Goal: Contribute content: Contribute content

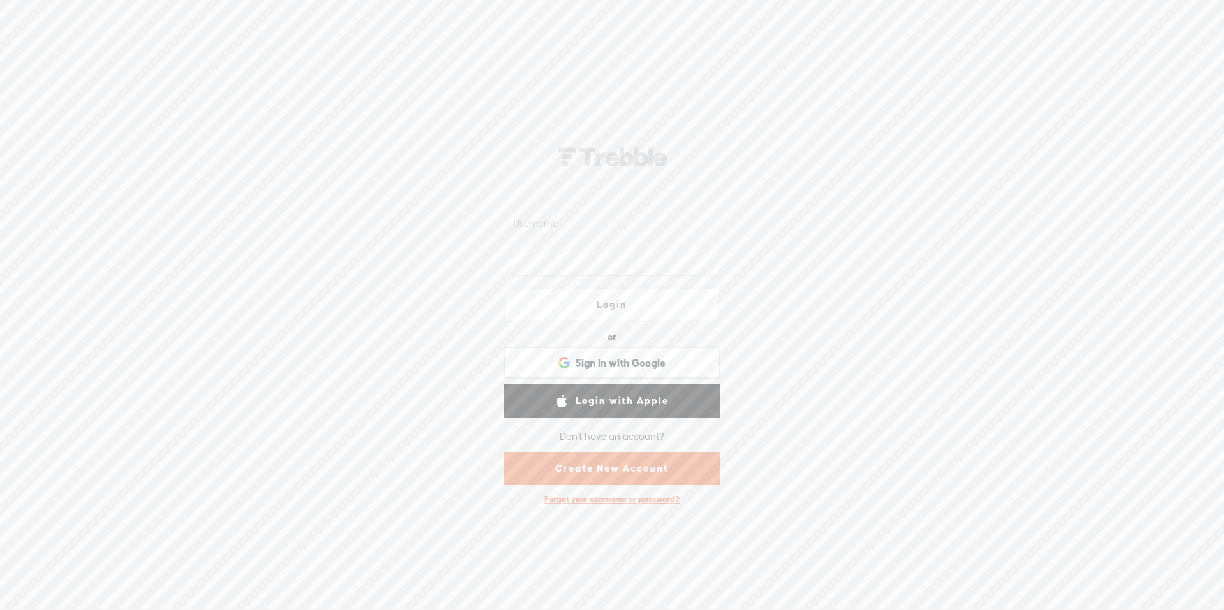
type input "punjabireans"
click at [622, 304] on link "Login" at bounding box center [612, 305] width 217 height 34
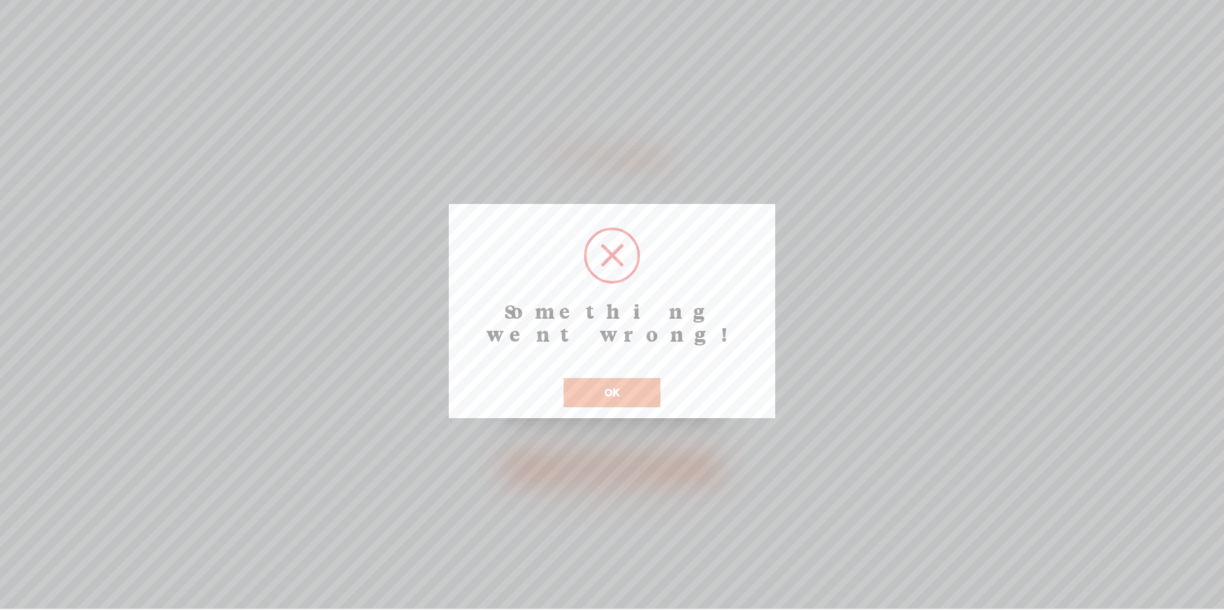
click at [613, 378] on button "OK" at bounding box center [612, 392] width 97 height 29
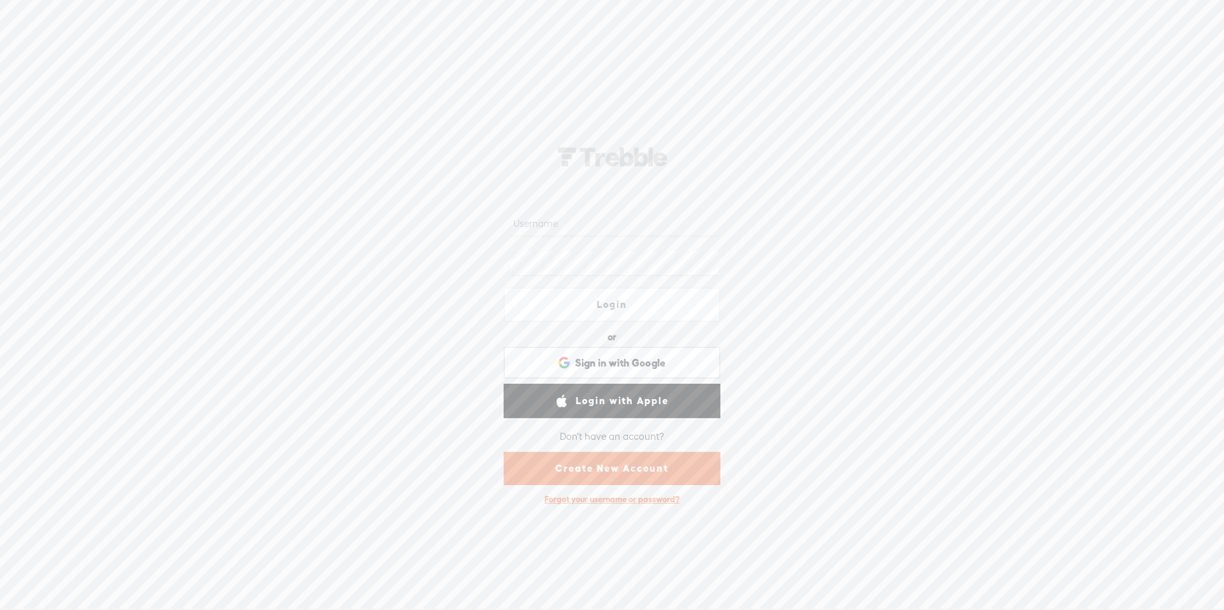
type input "punjabireans"
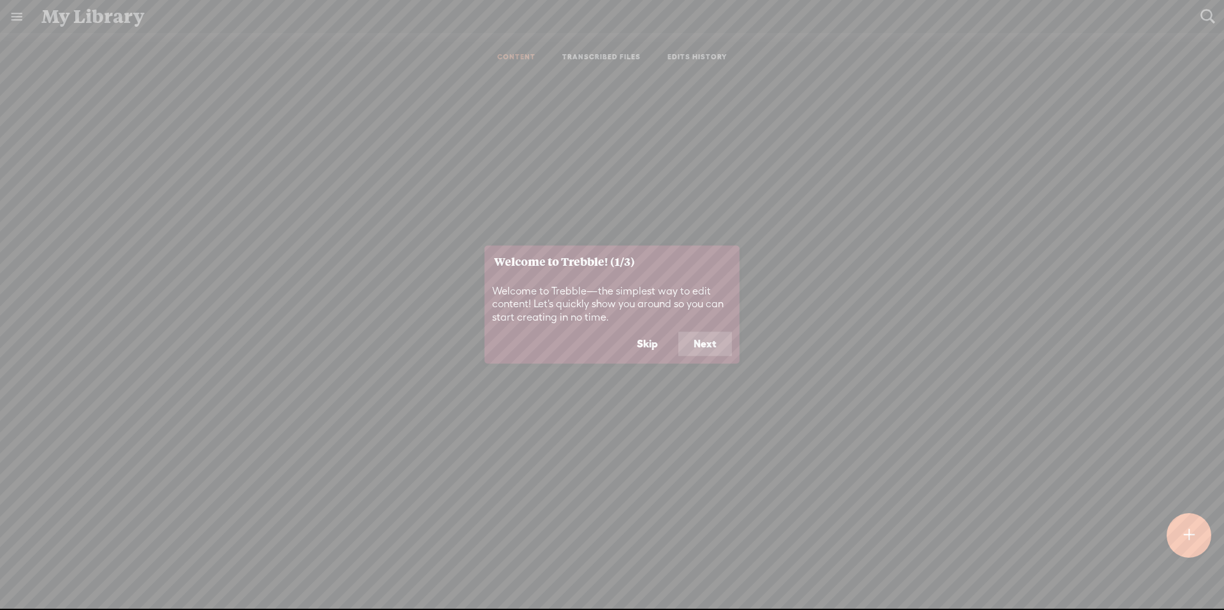
click at [650, 345] on button "Skip" at bounding box center [648, 344] width 52 height 24
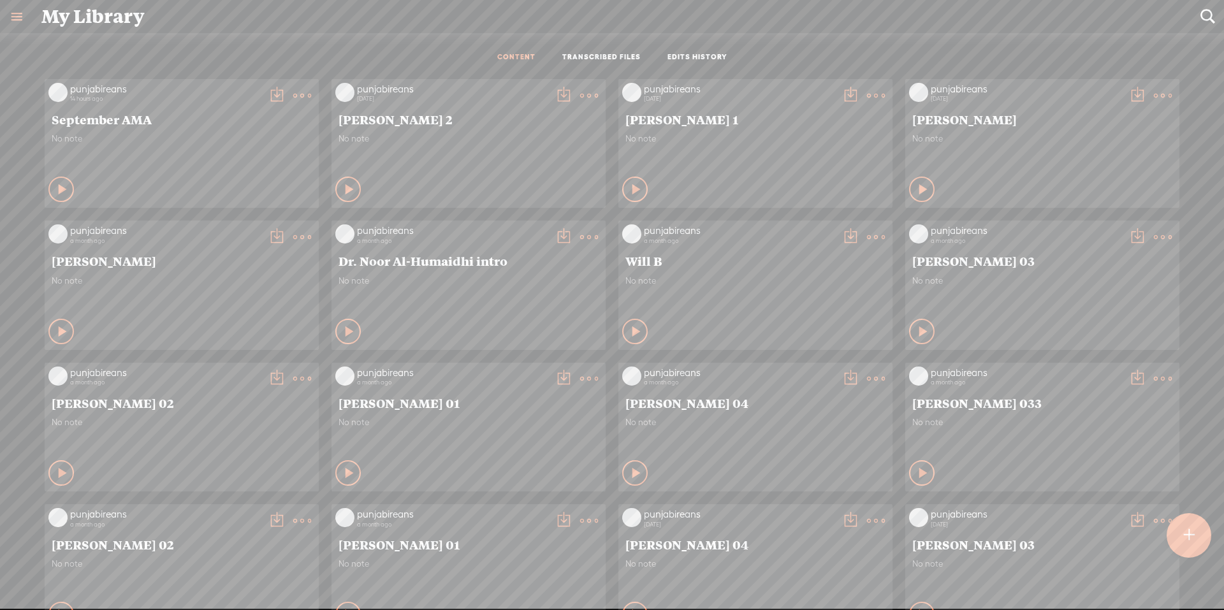
click at [1191, 539] on t at bounding box center [1189, 536] width 11 height 28
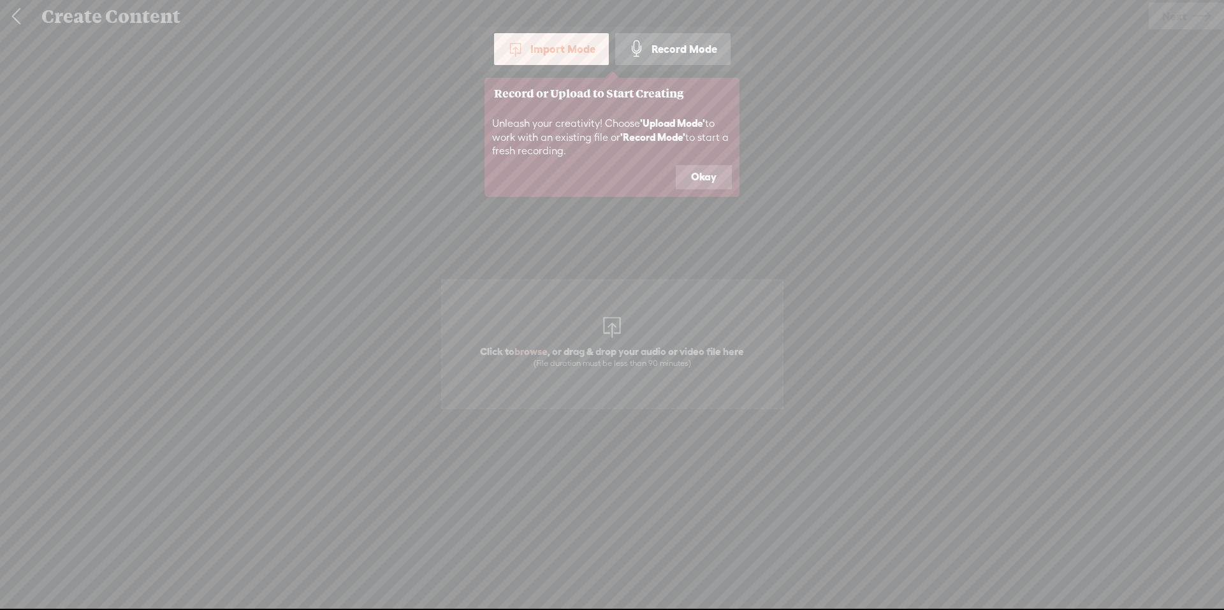
click at [625, 337] on icon at bounding box center [612, 305] width 1224 height 610
click at [706, 171] on button "Okay" at bounding box center [704, 177] width 56 height 24
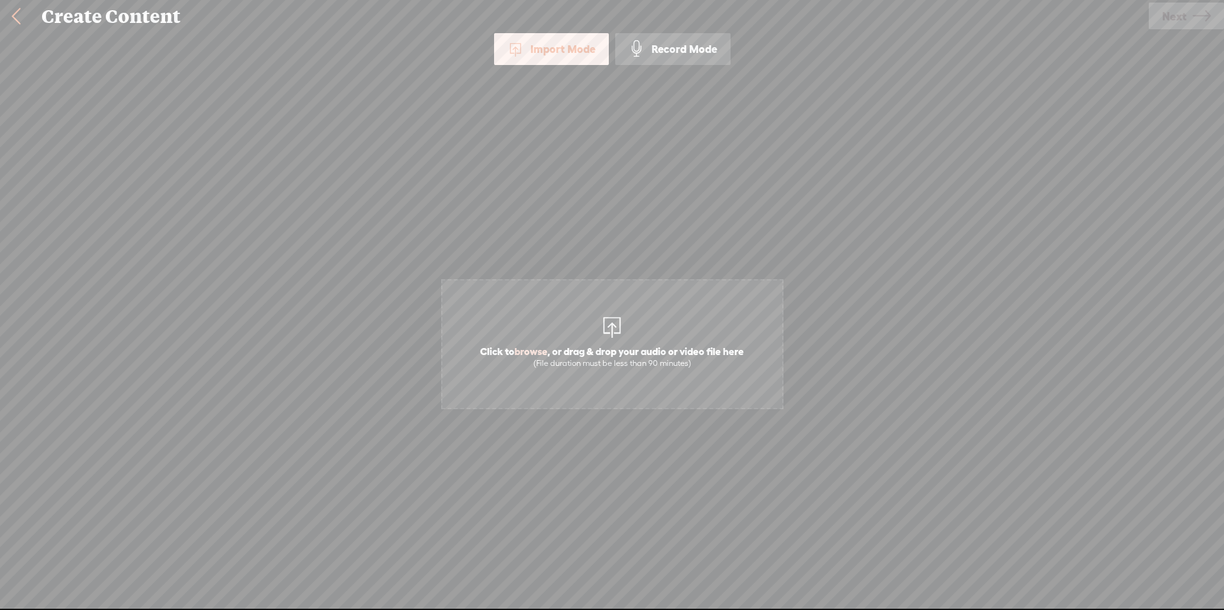
click at [630, 351] on span "Click to browse , or drag & drop your audio or video file here (File duration m…" at bounding box center [612, 357] width 277 height 36
click at [1190, 22] on link "Next" at bounding box center [1186, 16] width 75 height 27
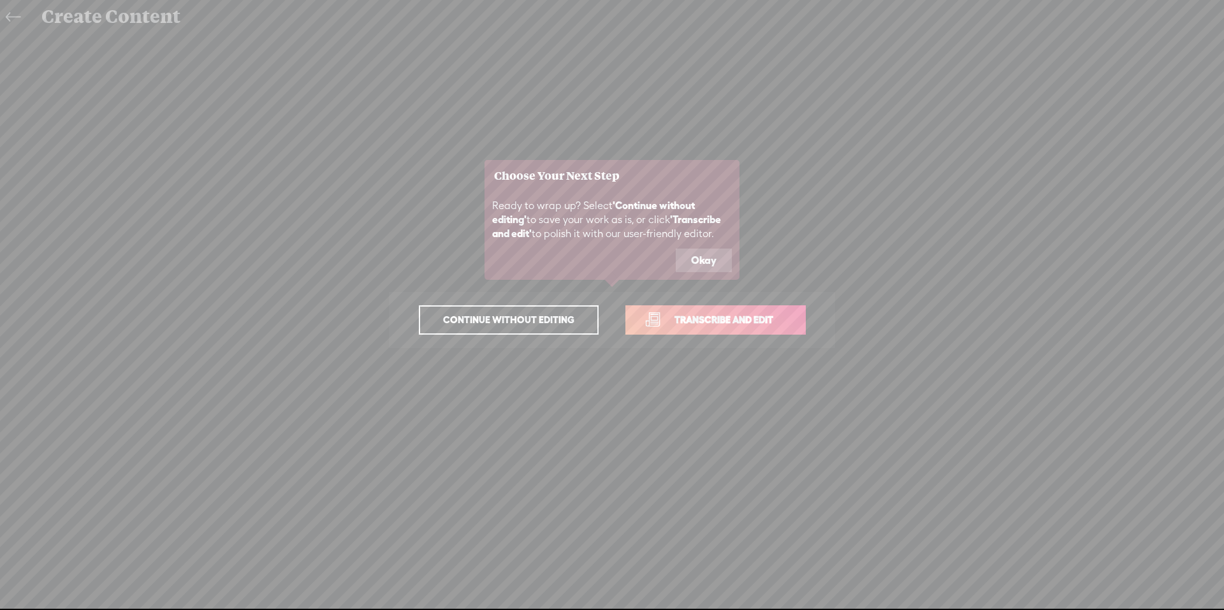
click at [702, 266] on button "Okay" at bounding box center [704, 261] width 56 height 24
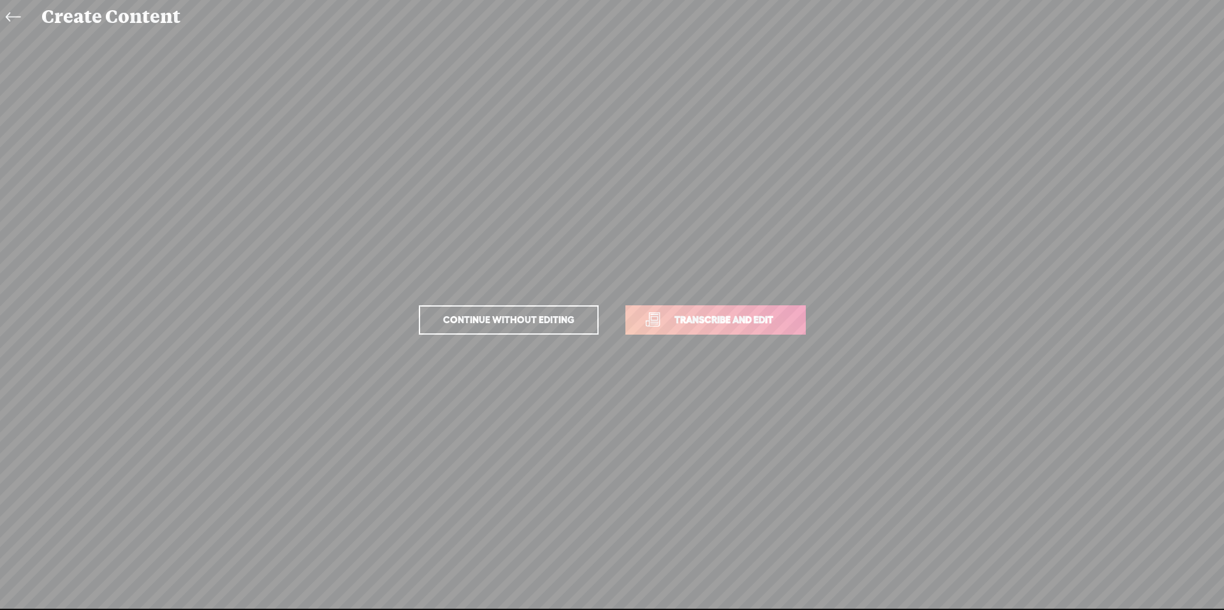
click at [710, 330] on link "Transcribe and edit" at bounding box center [715, 319] width 180 height 29
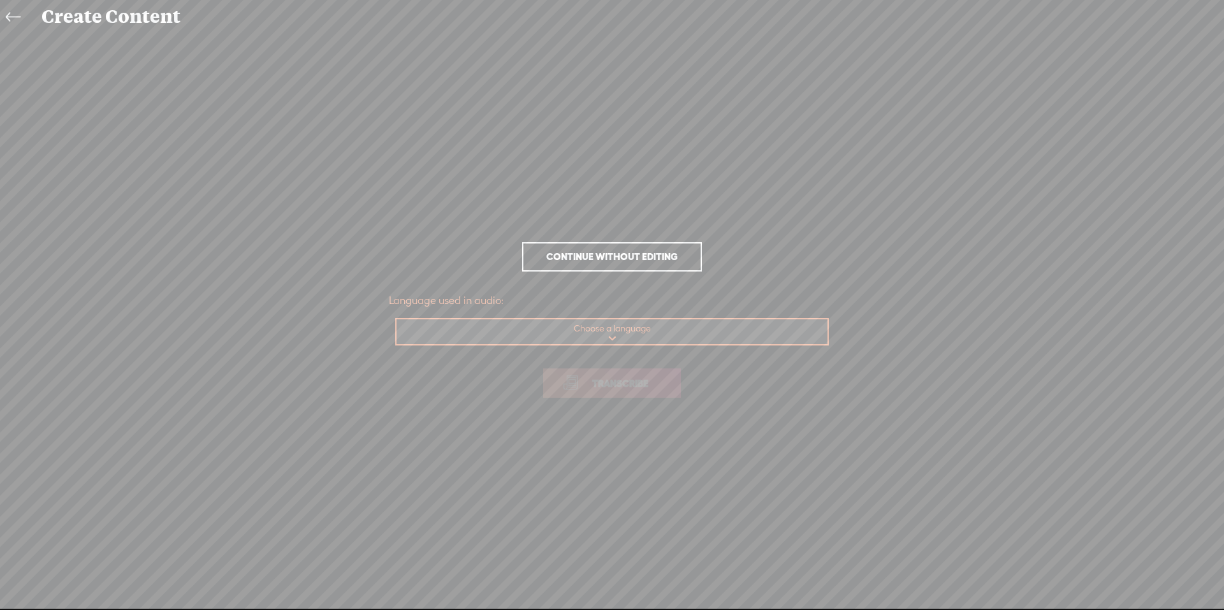
click at [608, 336] on select "Choose a language Afrikaans Albanian Amharic Arabic, Gulf Arabic, Modern Standa…" at bounding box center [613, 332] width 432 height 26
select select "en-US"
click at [397, 319] on select "Choose a language Afrikaans Albanian Amharic Arabic, Gulf Arabic, Modern Standa…" at bounding box center [613, 332] width 432 height 26
click at [580, 388] on span "Transcribe" at bounding box center [620, 383] width 83 height 15
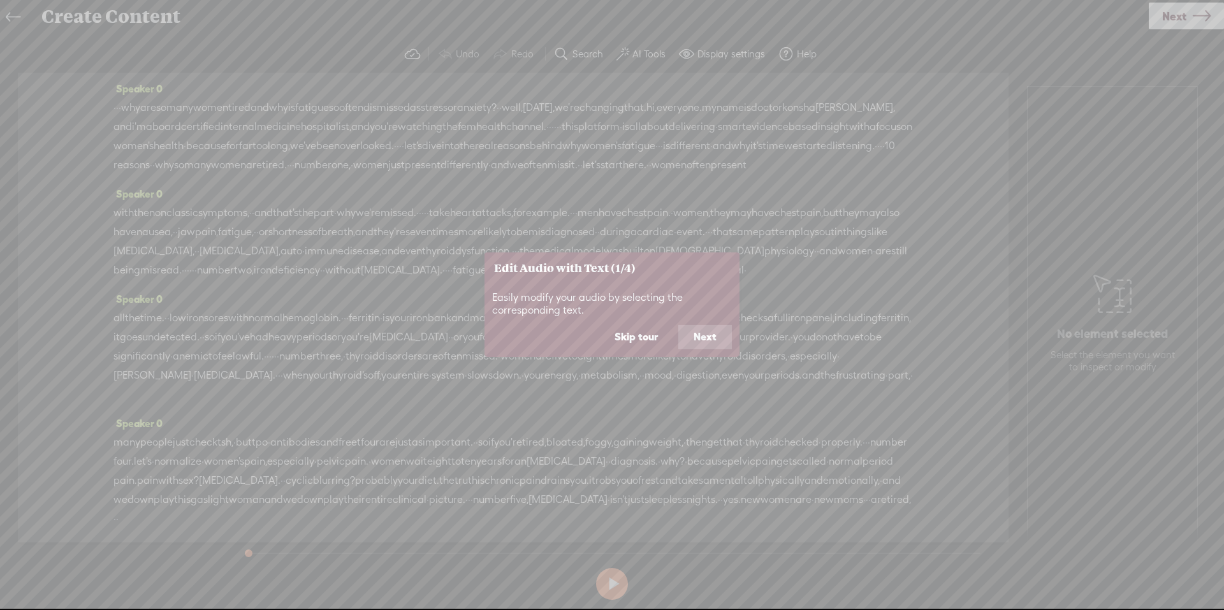
click at [633, 323] on div "Easily modify your audio by selecting the corresponding text." at bounding box center [612, 305] width 255 height 42
click at [636, 344] on button "Skip tour" at bounding box center [636, 337] width 74 height 24
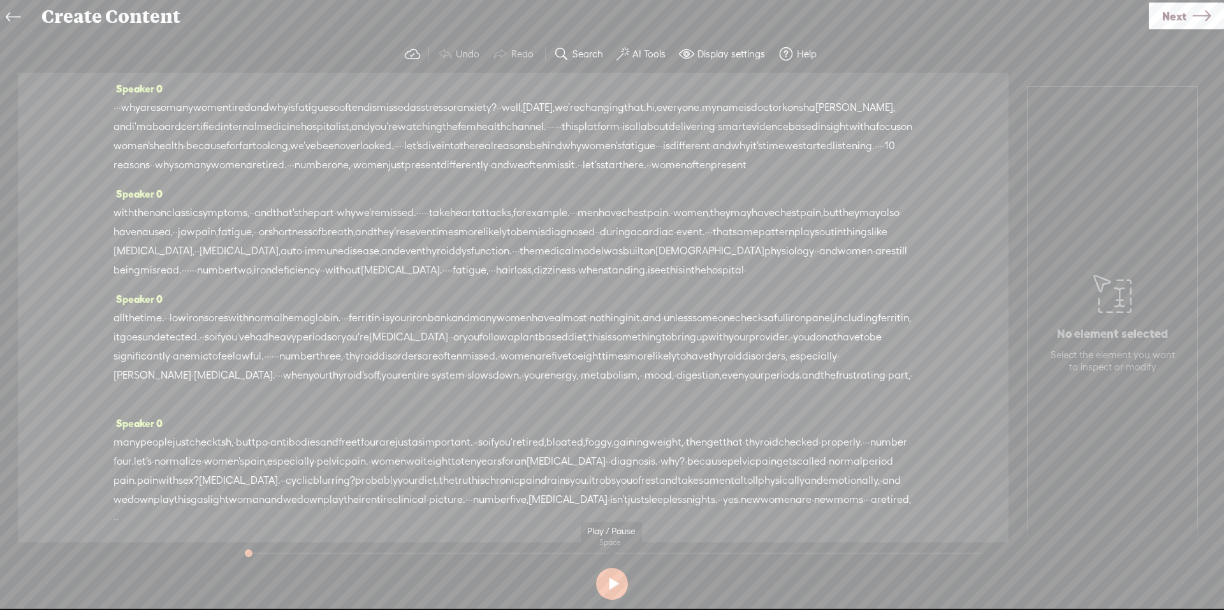
click at [608, 581] on button at bounding box center [612, 584] width 32 height 32
click at [609, 581] on button at bounding box center [612, 584] width 32 height 32
click at [641, 48] on label "AI Tools" at bounding box center [649, 54] width 33 height 13
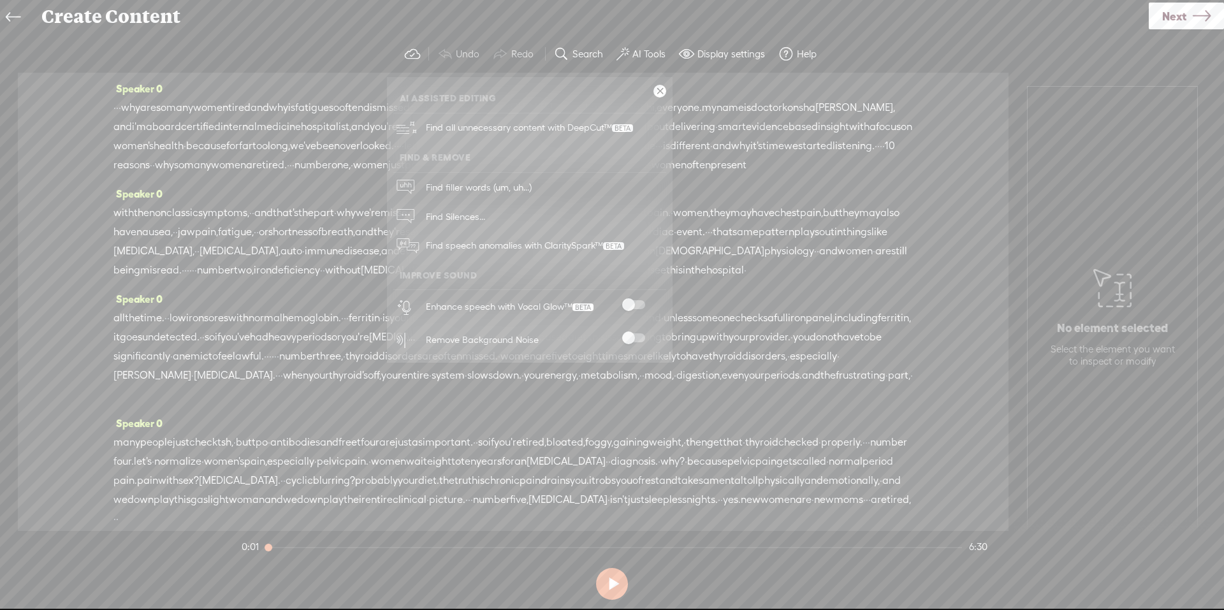
click at [636, 334] on span at bounding box center [633, 337] width 23 height 9
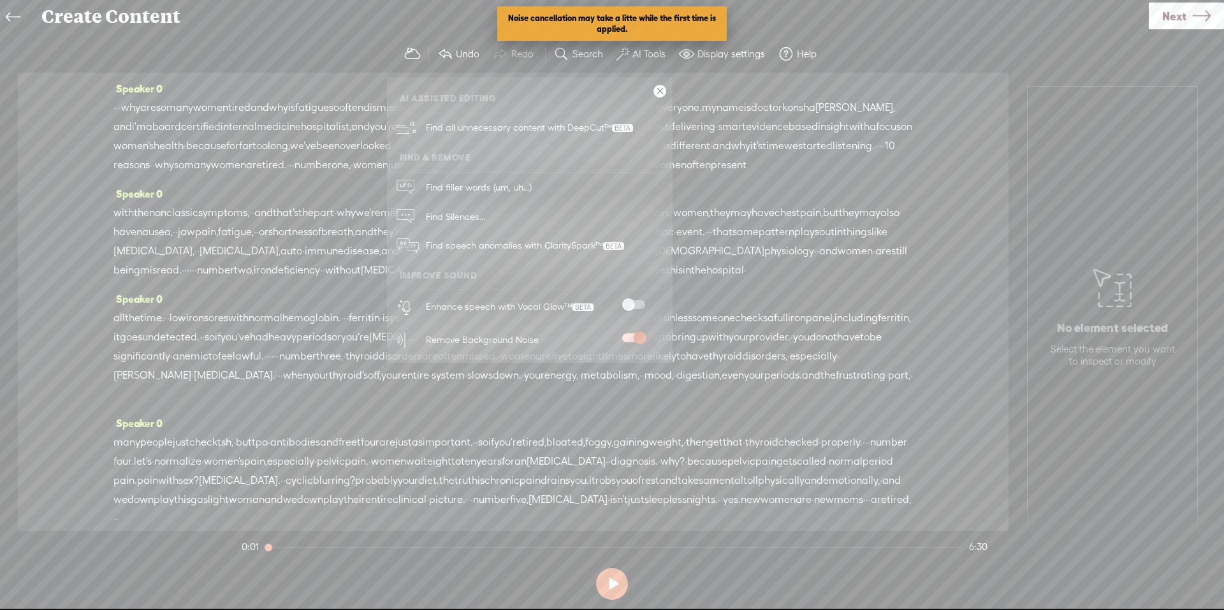
click at [617, 582] on button at bounding box center [612, 584] width 32 height 32
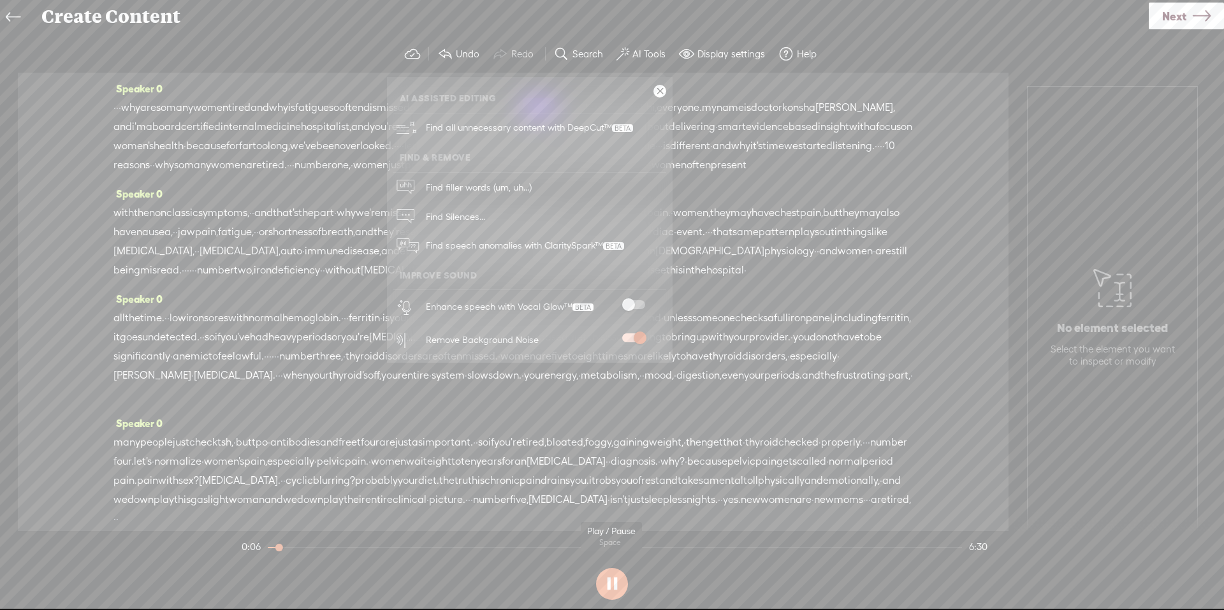
click at [609, 578] on button at bounding box center [612, 584] width 32 height 32
click at [643, 307] on span at bounding box center [633, 304] width 23 height 9
click at [610, 590] on button at bounding box center [612, 584] width 32 height 32
click at [1197, 15] on icon at bounding box center [1202, 16] width 18 height 33
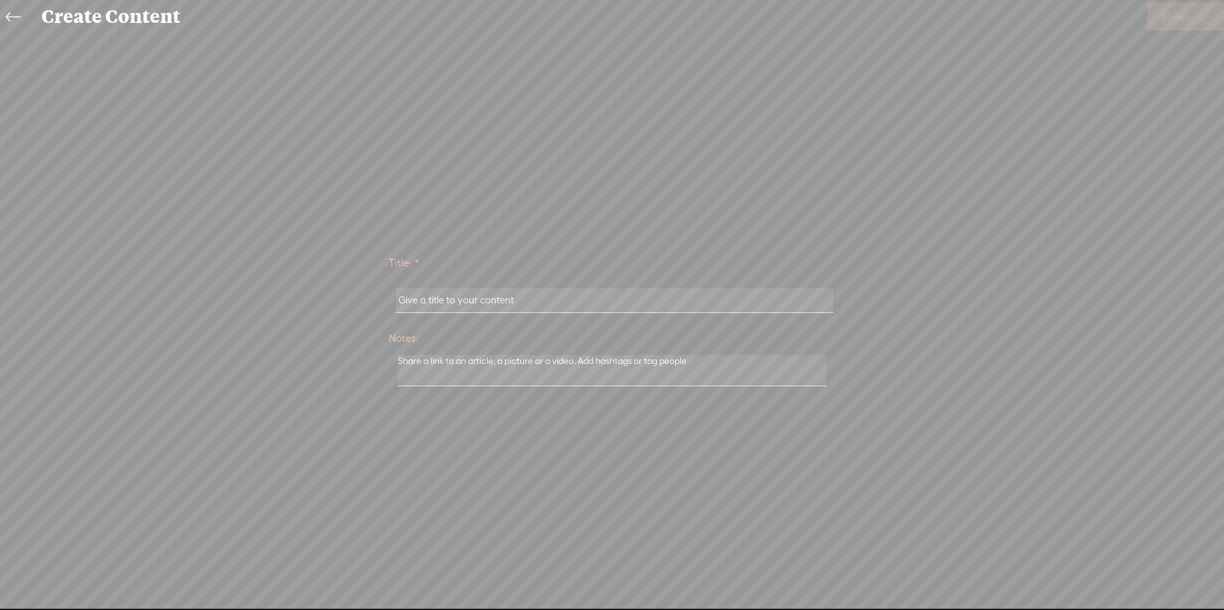
click at [520, 303] on input "text" at bounding box center [614, 300] width 437 height 25
click at [550, 374] on textarea at bounding box center [612, 370] width 428 height 31
click at [1167, 27] on span "Finish" at bounding box center [1176, 17] width 29 height 33
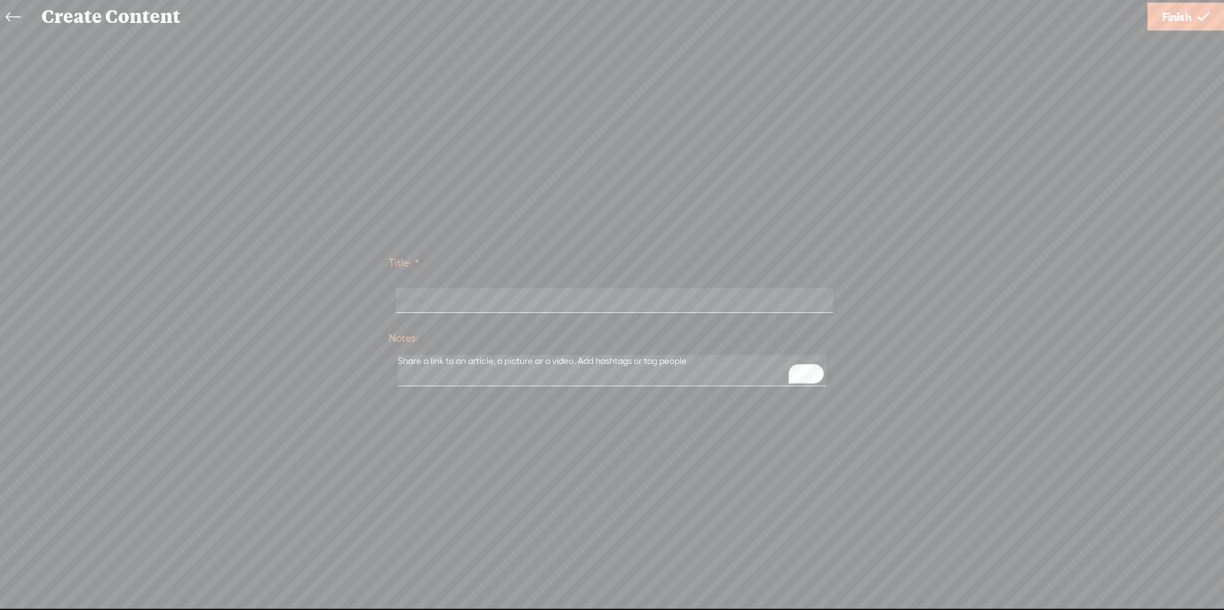
click at [493, 299] on input "neww" at bounding box center [614, 300] width 437 height 25
type input "neww022"
click at [1173, 29] on link "Finish" at bounding box center [1186, 17] width 77 height 28
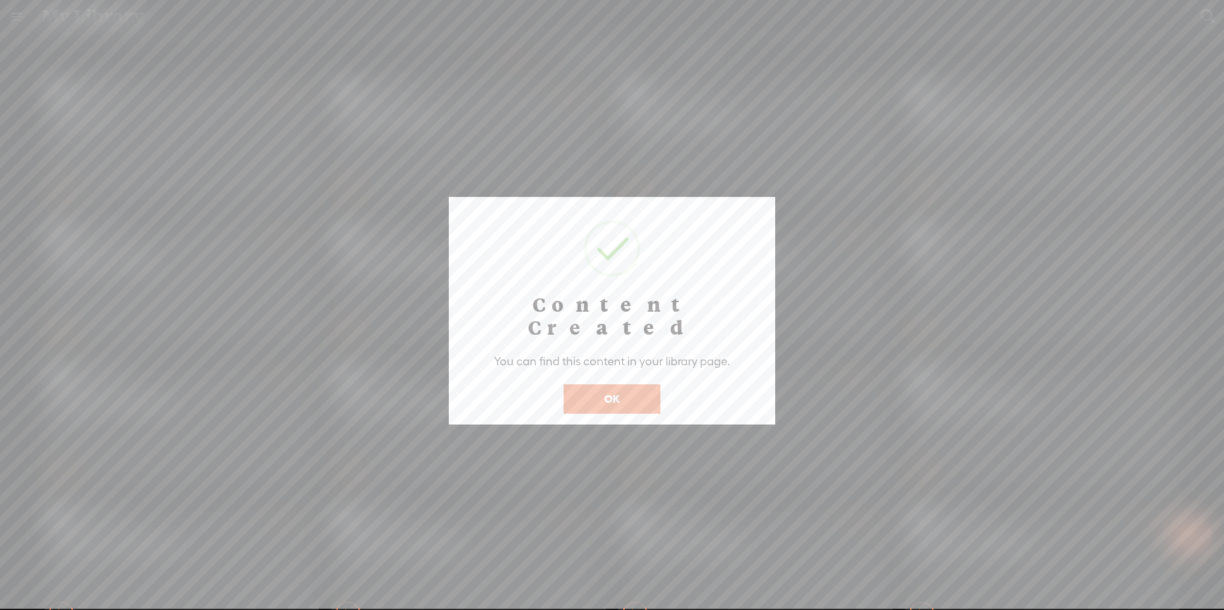
click at [633, 384] on button "OK" at bounding box center [612, 398] width 97 height 29
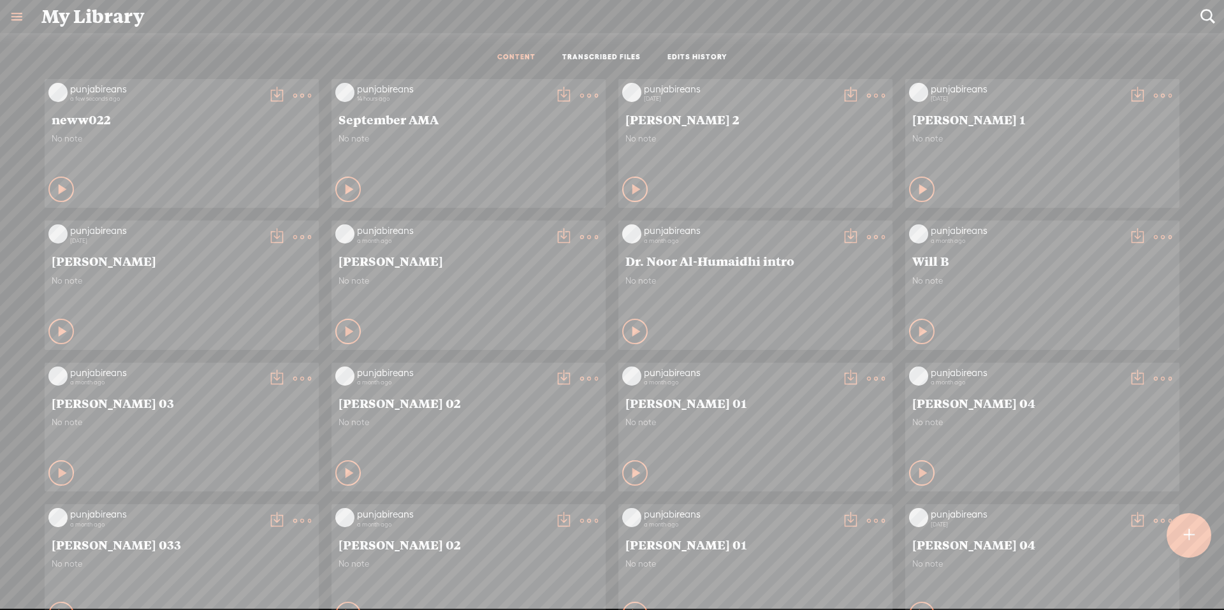
click at [57, 188] on icon at bounding box center [63, 189] width 13 height 13
click at [55, 187] on icon at bounding box center [61, 189] width 13 height 13
click at [268, 94] on t at bounding box center [277, 96] width 18 height 18
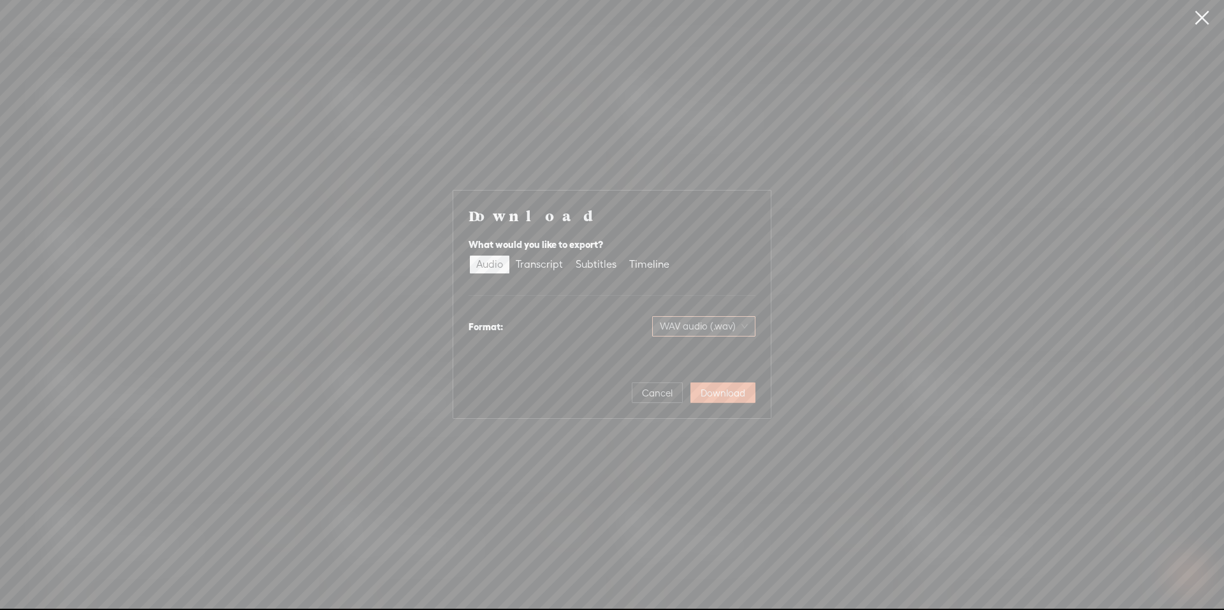
click at [731, 329] on span "WAV audio (.wav)" at bounding box center [704, 326] width 88 height 19
click at [700, 356] on div "MP3 audio (.mp3)" at bounding box center [693, 353] width 104 height 13
click at [724, 397] on span "Download" at bounding box center [723, 393] width 45 height 13
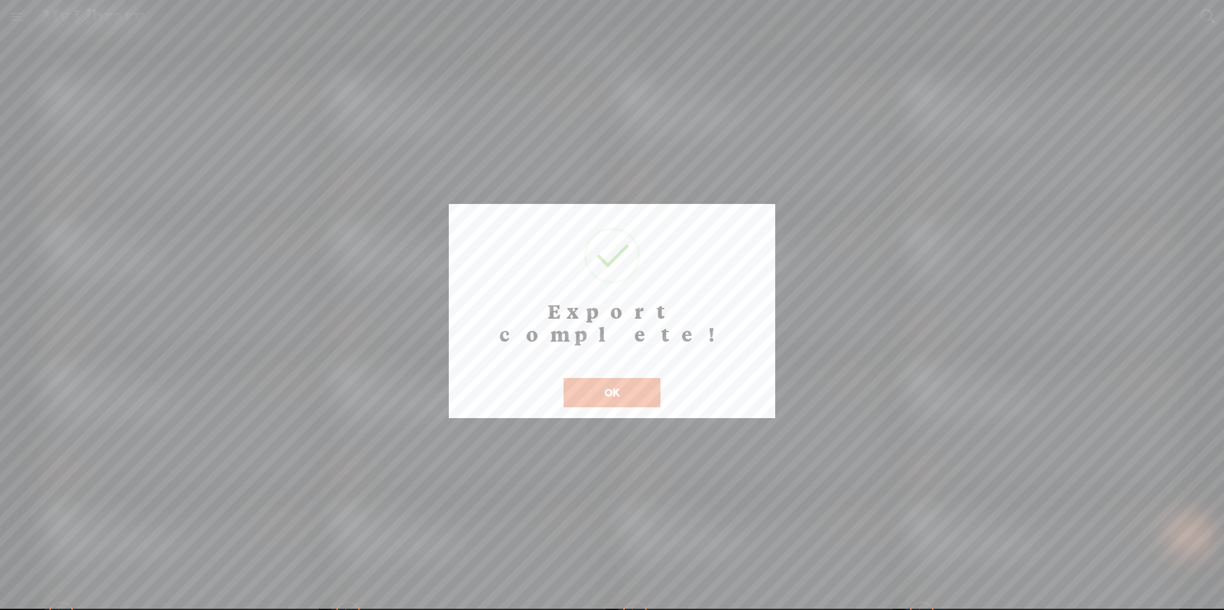
click at [615, 378] on button "OK" at bounding box center [612, 392] width 97 height 29
